Goal: Task Accomplishment & Management: Use online tool/utility

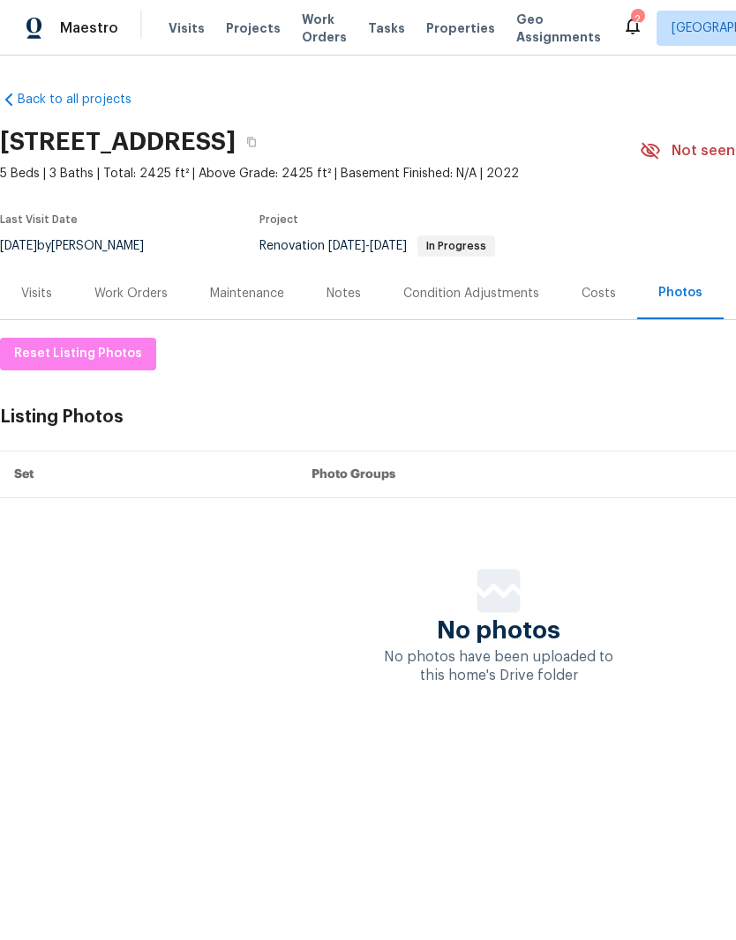
click at [437, 27] on span "Properties" at bounding box center [460, 28] width 69 height 18
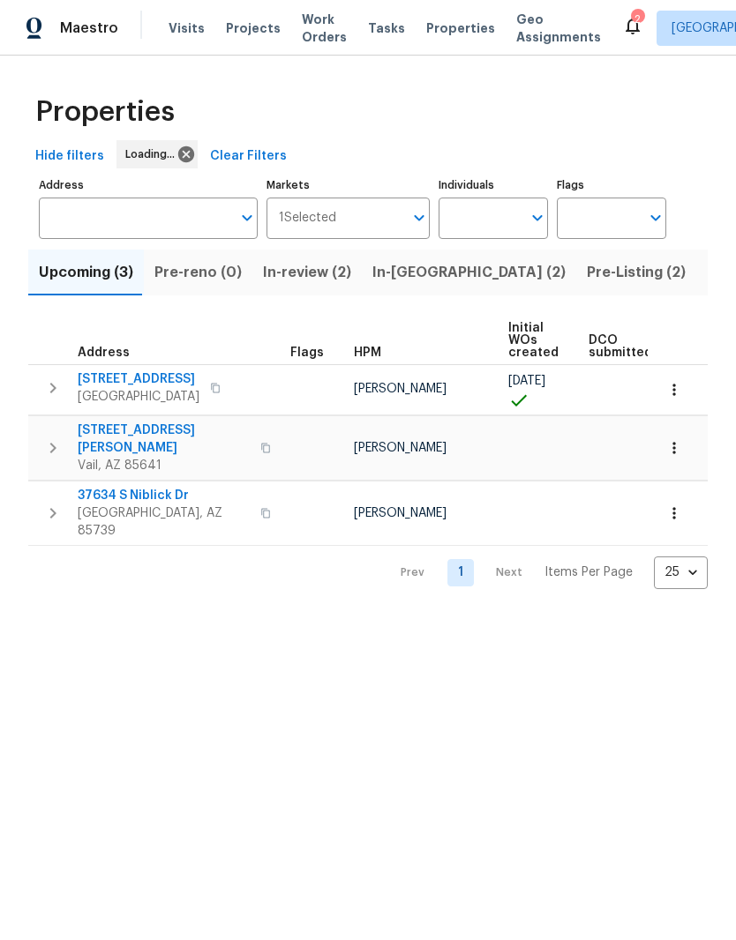
click at [587, 267] on span "Pre-Listing (2)" at bounding box center [636, 272] width 99 height 25
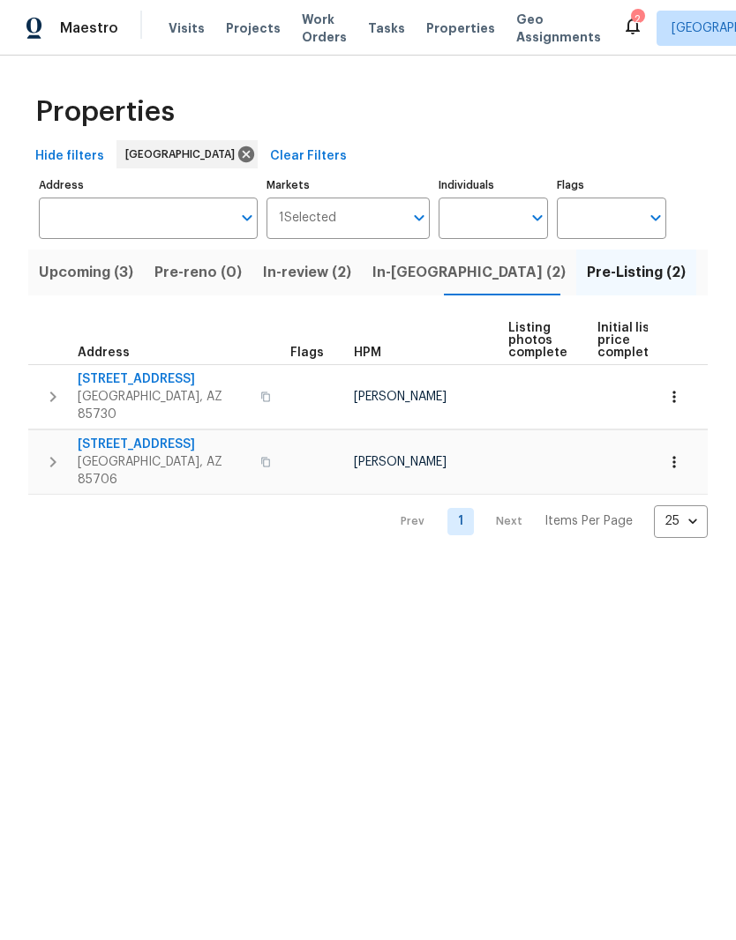
click at [134, 373] on span "8558 E Ruby Dr" at bounding box center [164, 379] width 172 height 18
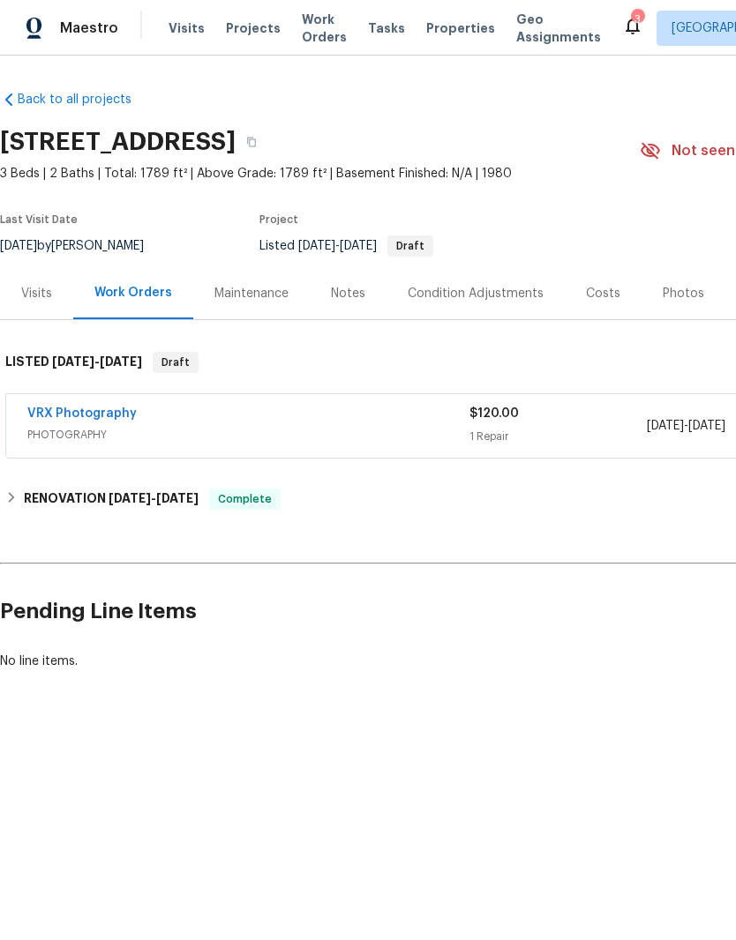
click at [684, 283] on div "Photos" at bounding box center [683, 293] width 84 height 52
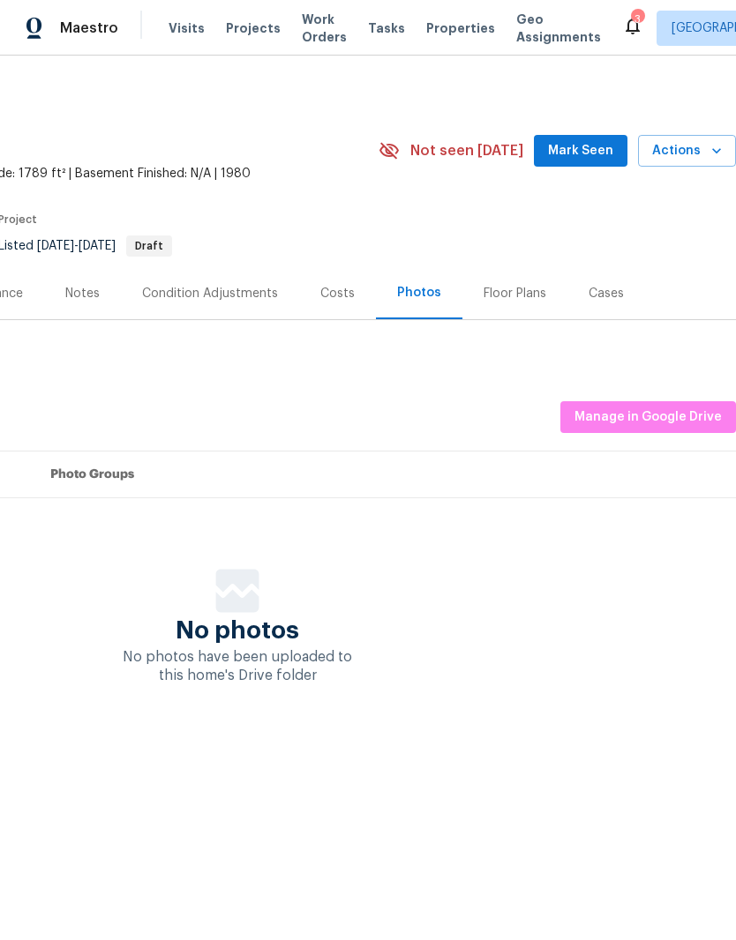
scroll to position [0, 261]
click at [661, 430] on button "Manage in Google Drive" at bounding box center [648, 417] width 176 height 33
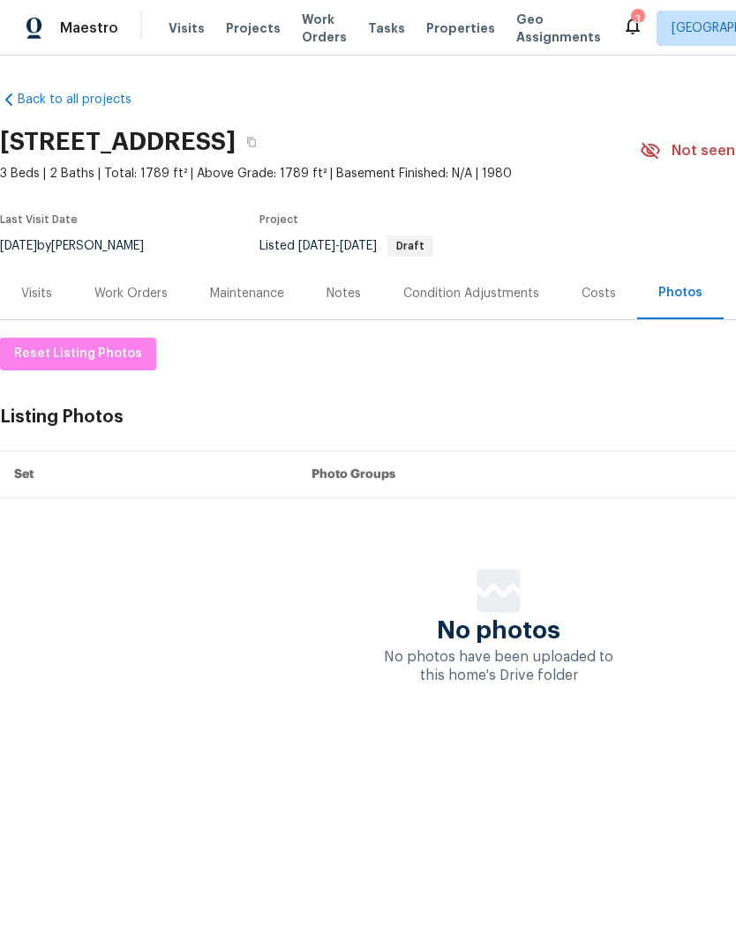
click at [665, 405] on div "Listing Photos Manage in Google Drive" at bounding box center [498, 417] width 997 height 33
click at [660, 429] on div "Listing Photos Manage in Google Drive" at bounding box center [498, 417] width 997 height 33
click at [678, 426] on div "Listing Photos Manage in Google Drive" at bounding box center [498, 417] width 997 height 33
click at [676, 397] on div "Reset Listing Photos Listing Photos Manage in Google Drive Set Photo Groups No …" at bounding box center [498, 511] width 997 height 347
click at [670, 419] on div "Listing Photos Manage in Google Drive" at bounding box center [498, 417] width 997 height 33
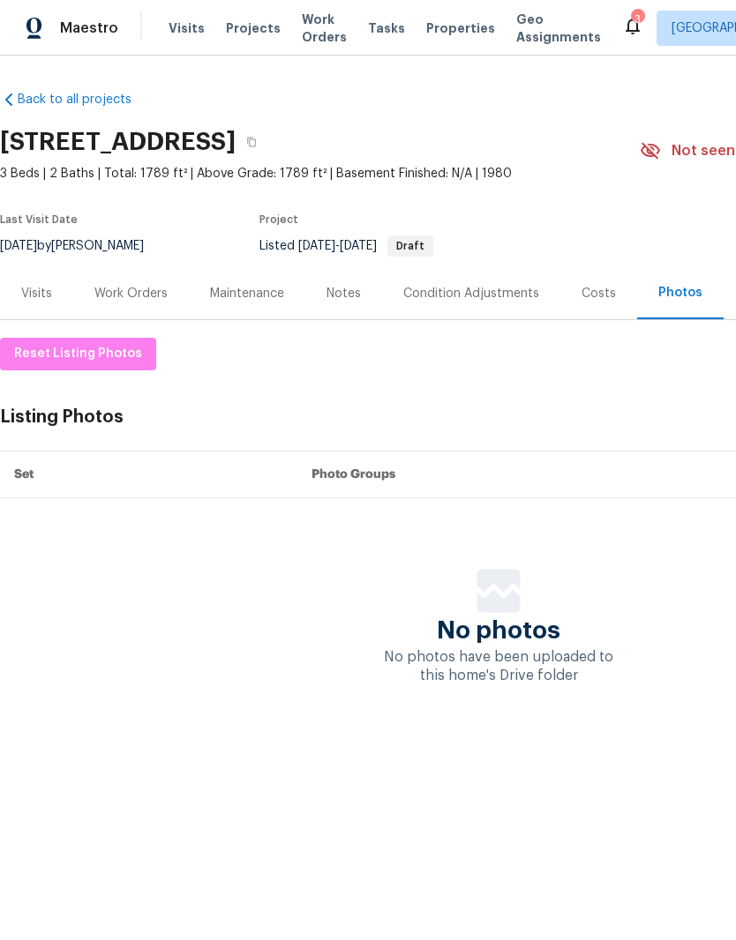
click at [661, 410] on div "Listing Photos Manage in Google Drive" at bounding box center [498, 417] width 997 height 33
click at [661, 409] on div "Listing Photos Manage in Google Drive" at bounding box center [498, 417] width 997 height 33
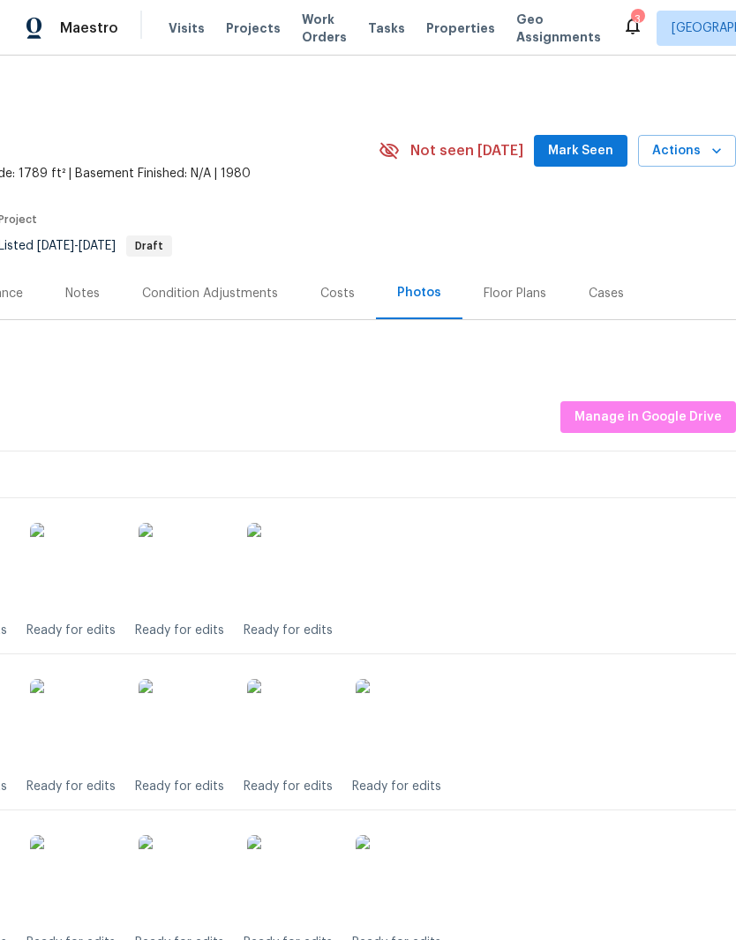
scroll to position [0, 261]
click at [678, 410] on span "Manage in Google Drive" at bounding box center [647, 418] width 147 height 22
